Goal: Task Accomplishment & Management: Use online tool/utility

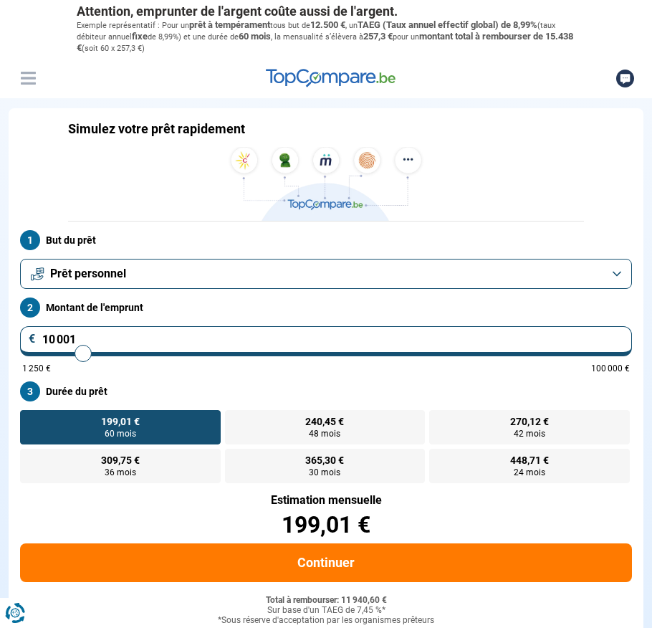
click at [85, 344] on input "10 001" at bounding box center [326, 341] width 612 height 30
type input "3"
type input "1250"
type input "30"
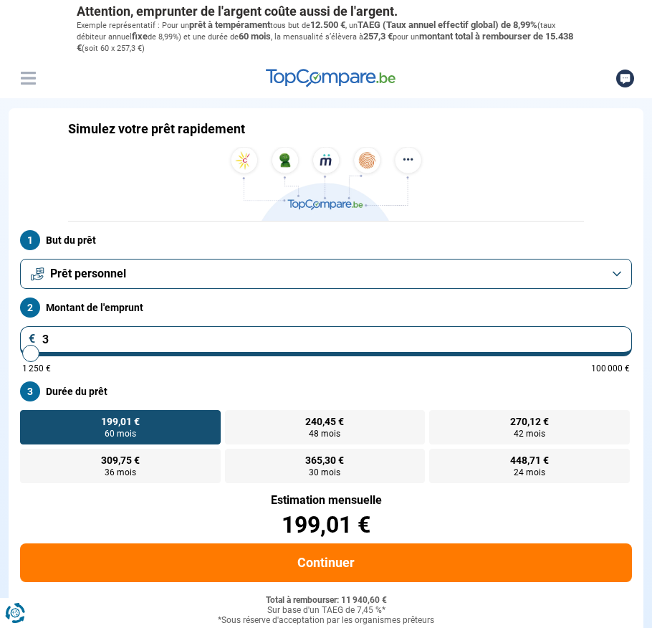
type input "1250"
type input "300"
type input "1250"
type input "3 000"
type input "3000"
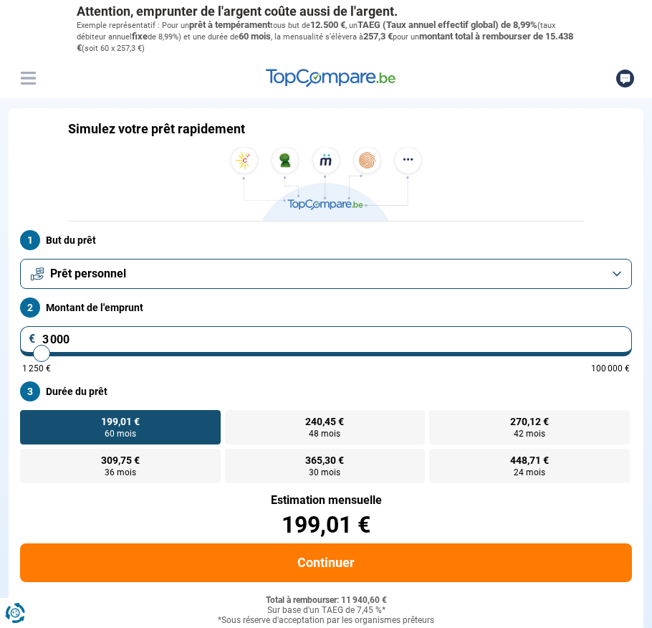
type input "30 000"
type input "30000"
radio input "false"
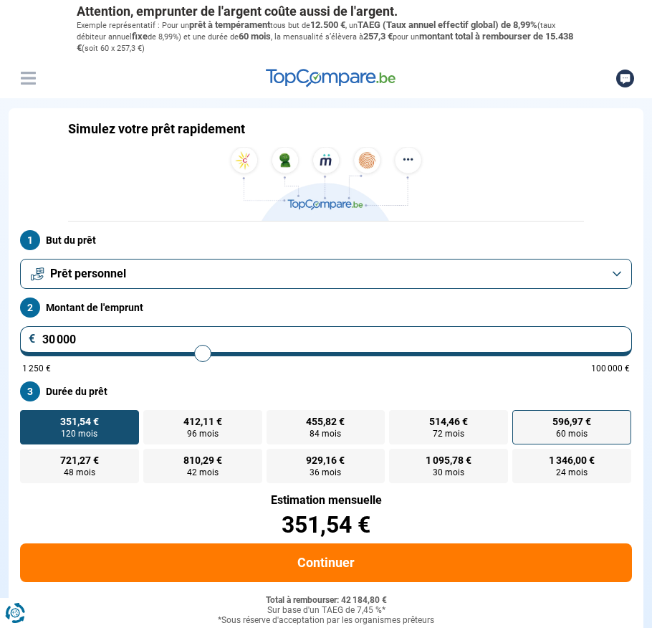
type input "30 000"
click at [570, 425] on span "596,97 €" at bounding box center [572, 421] width 39 height 10
click at [522, 419] on input "596,97 € 60 mois" at bounding box center [516, 414] width 9 height 9
radio input "true"
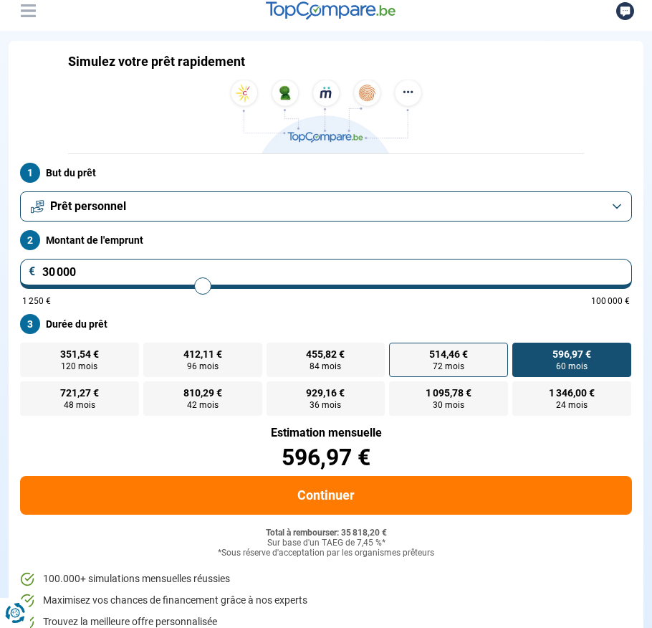
scroll to position [143, 0]
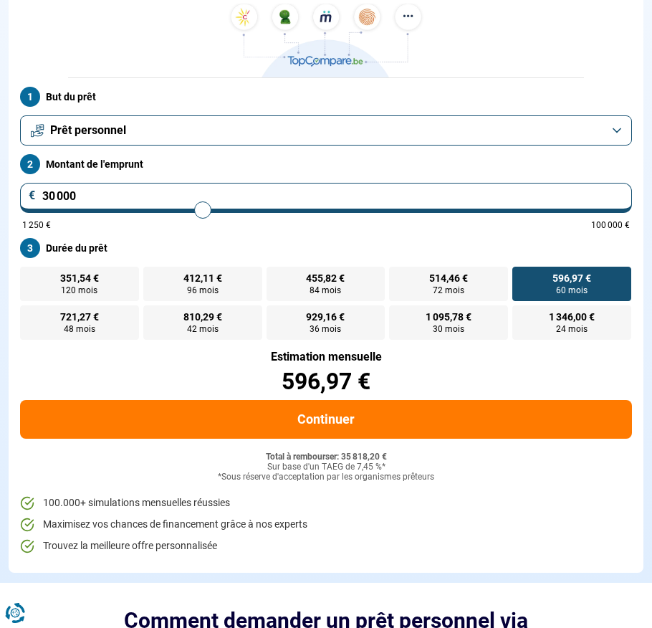
click at [249, 119] on button "Prêt personnel" at bounding box center [326, 130] width 612 height 30
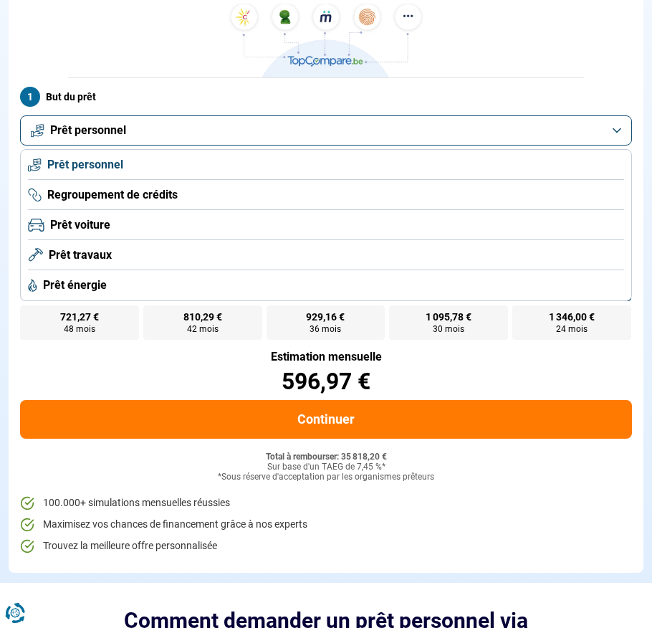
click at [79, 220] on span "Prêt voiture" at bounding box center [80, 225] width 60 height 16
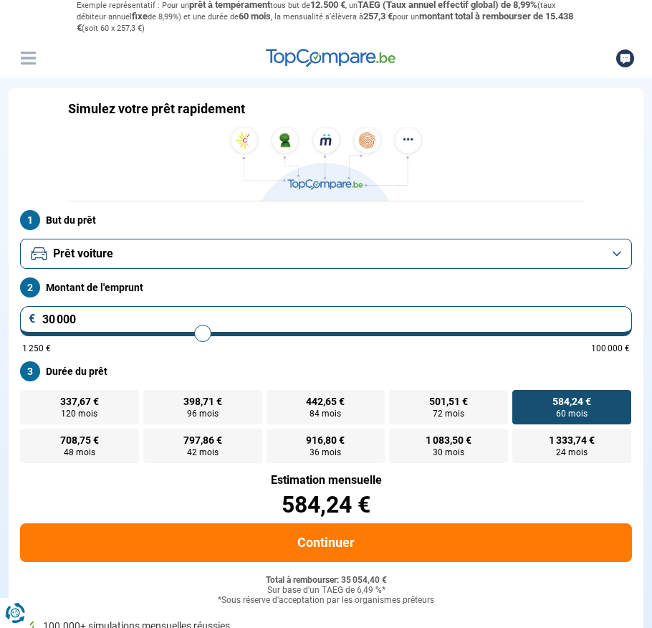
scroll to position [0, 0]
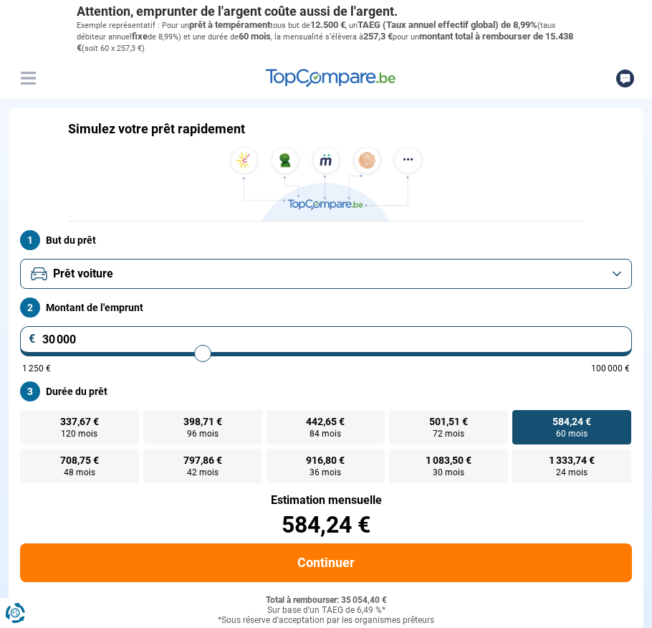
drag, startPoint x: 87, startPoint y: 334, endPoint x: 30, endPoint y: 335, distance: 57.4
click at [30, 335] on div "30 000 €" at bounding box center [326, 341] width 612 height 30
type input "4"
type input "1250"
type input "40"
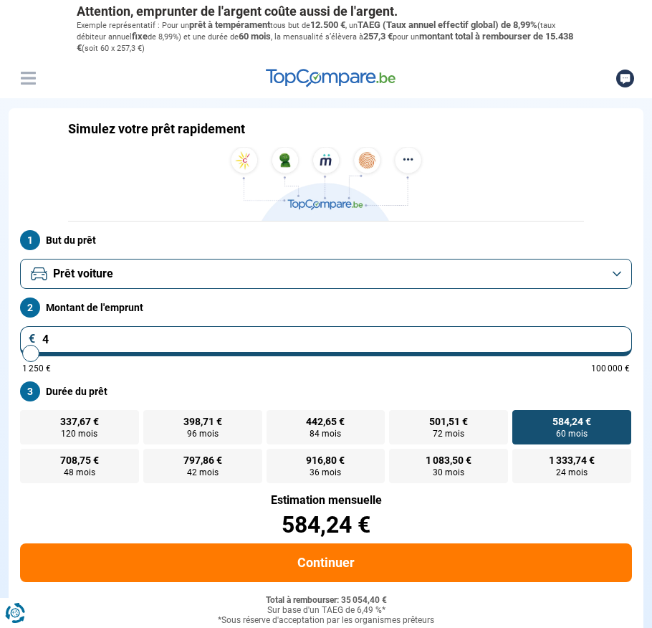
type input "1250"
type input "400"
type input "1250"
type input "4 000"
type input "4000"
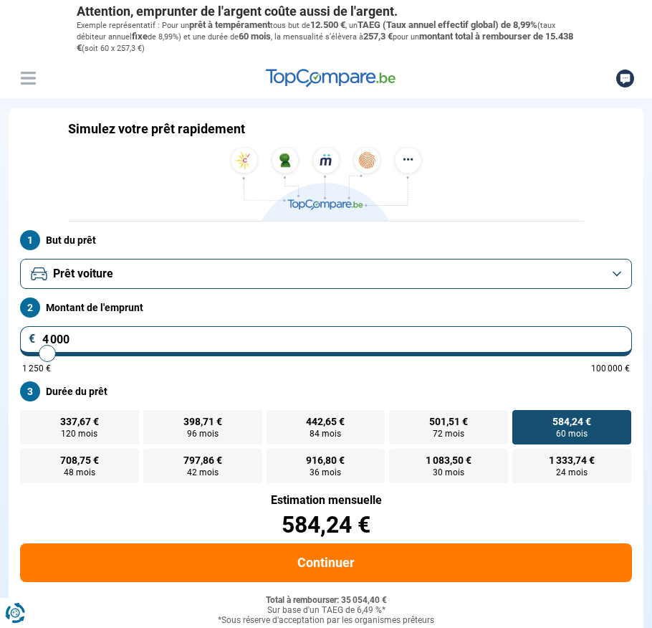
type input "40 000"
type input "40000"
radio input "false"
radio input "true"
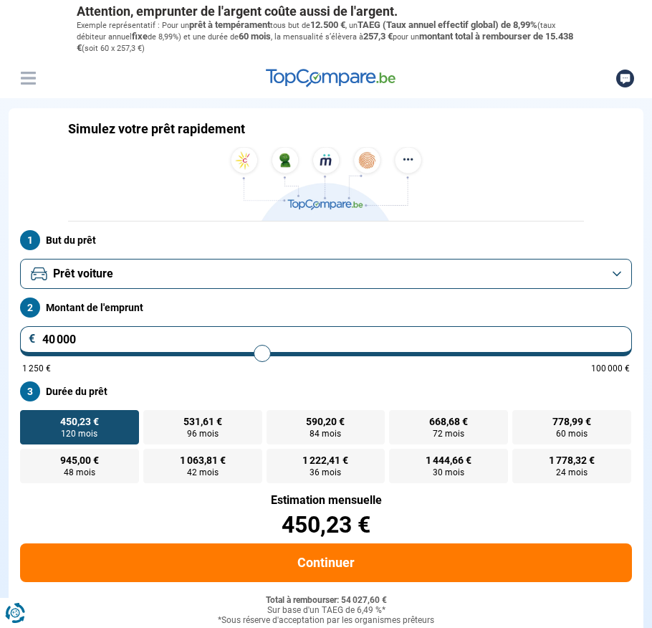
type input "40 000"
click at [570, 413] on label "778,99 € 60 mois" at bounding box center [571, 427] width 119 height 34
click at [522, 413] on input "778,99 € 60 mois" at bounding box center [516, 414] width 9 height 9
radio input "true"
